Goal: Navigation & Orientation: Find specific page/section

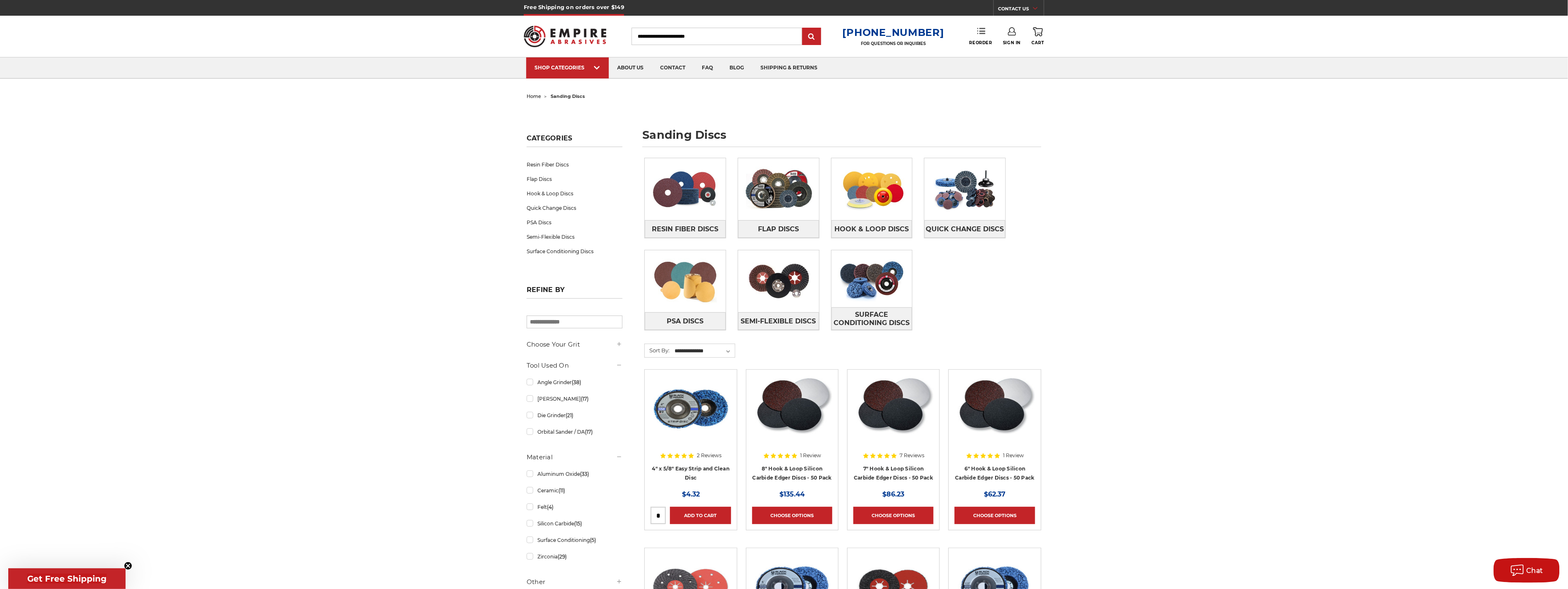
click at [979, 28] on icon at bounding box center [981, 31] width 9 height 9
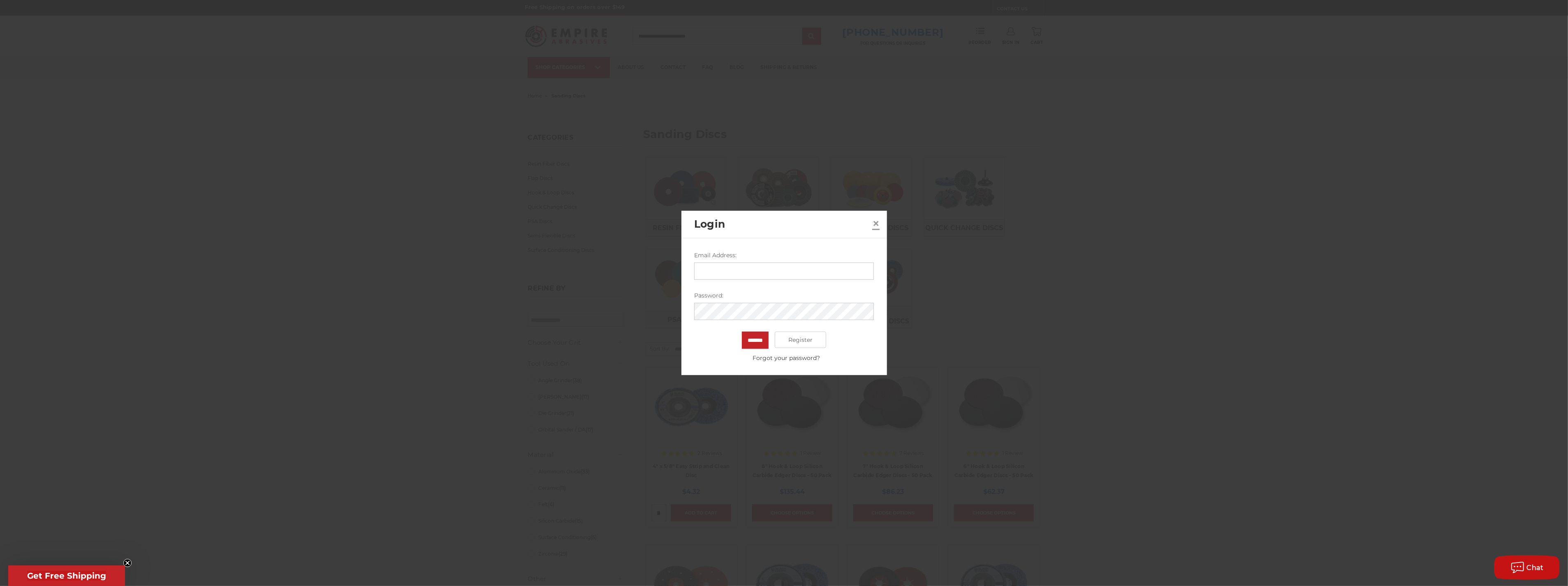
click at [873, 225] on span "×" at bounding box center [876, 223] width 7 height 16
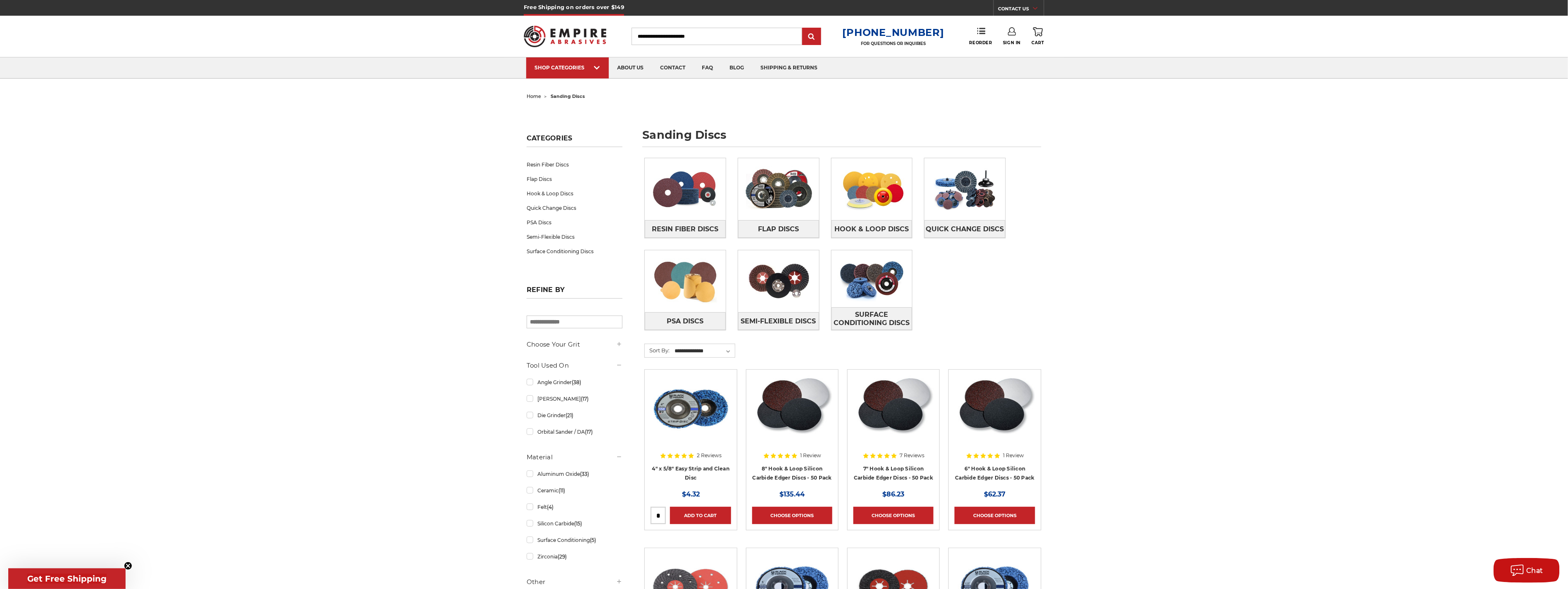
click at [533, 97] on span "home" at bounding box center [534, 96] width 15 height 6
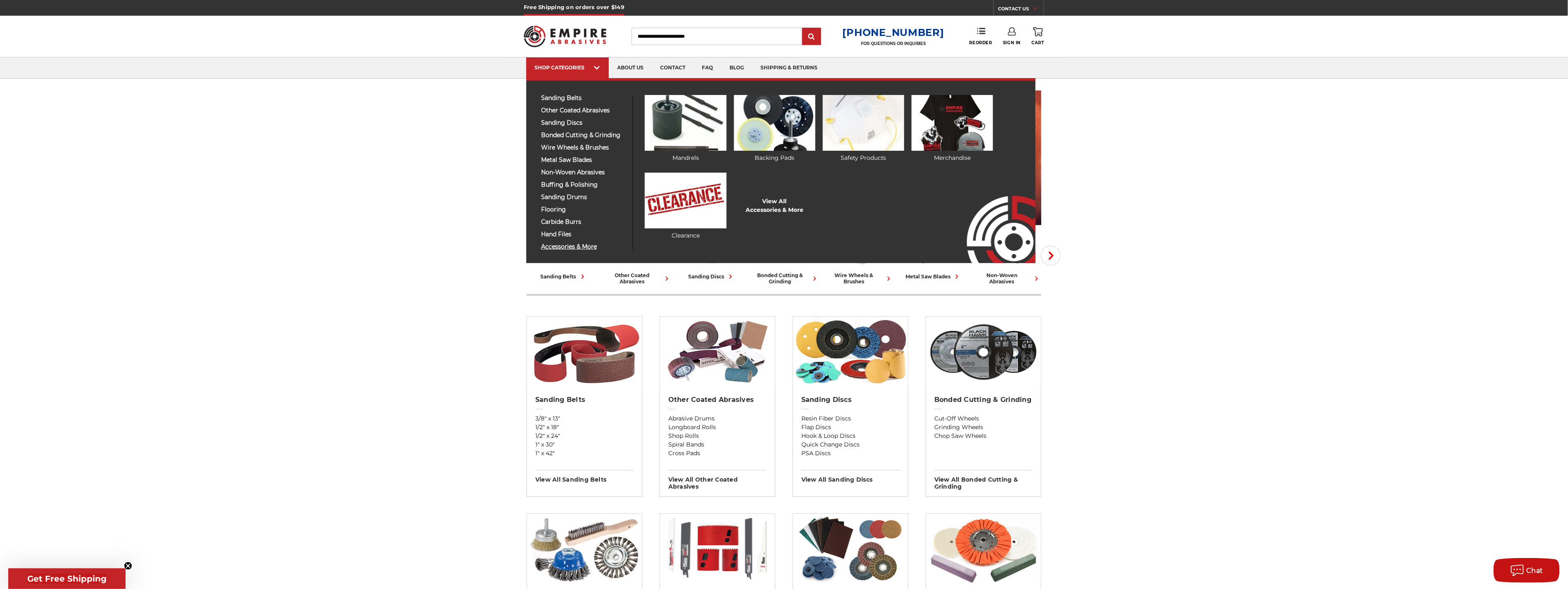
click at [561, 245] on span "accessories & more" at bounding box center [584, 247] width 86 height 6
